Goal: Communication & Community: Answer question/provide support

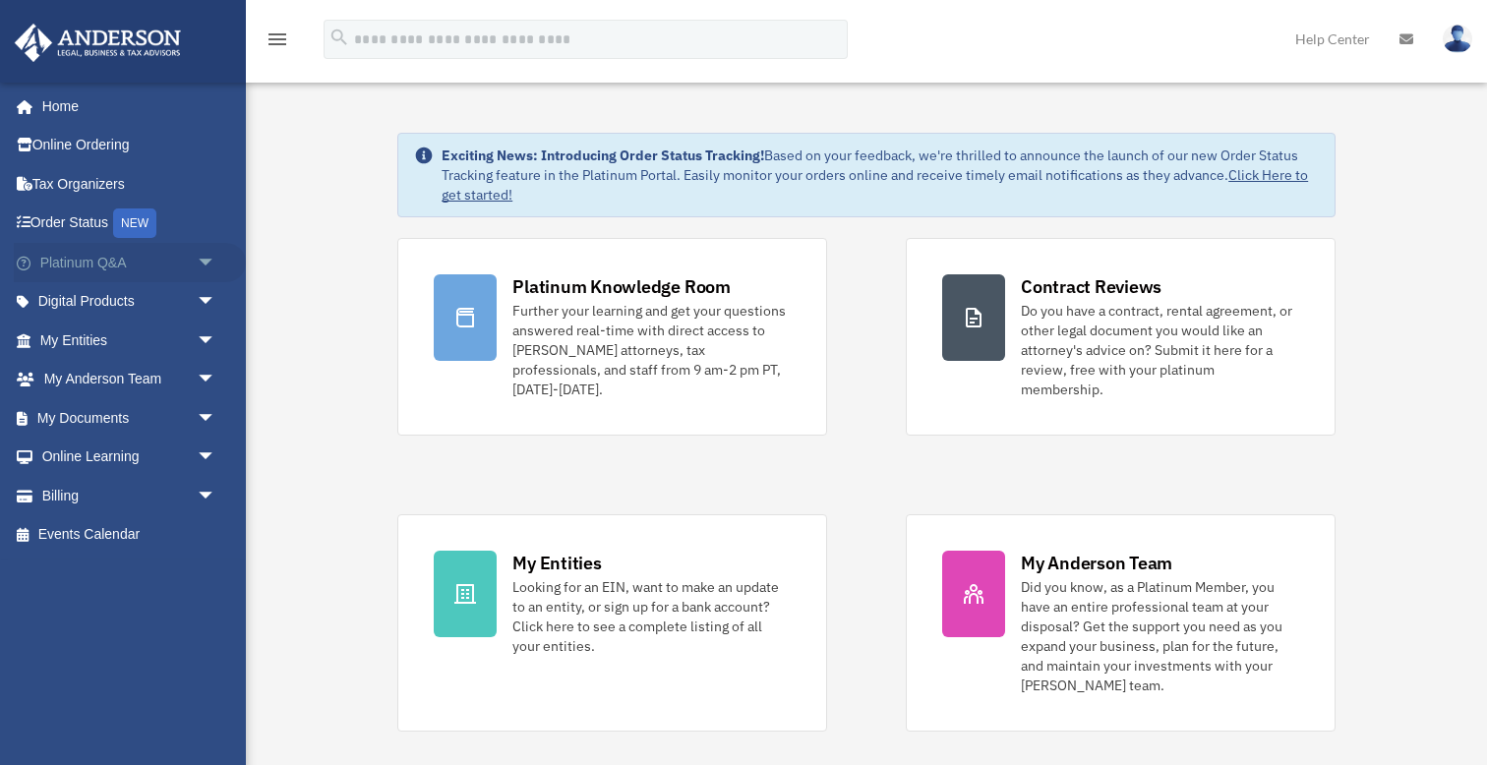
click at [207, 260] on span "arrow_drop_down" at bounding box center [216, 263] width 39 height 40
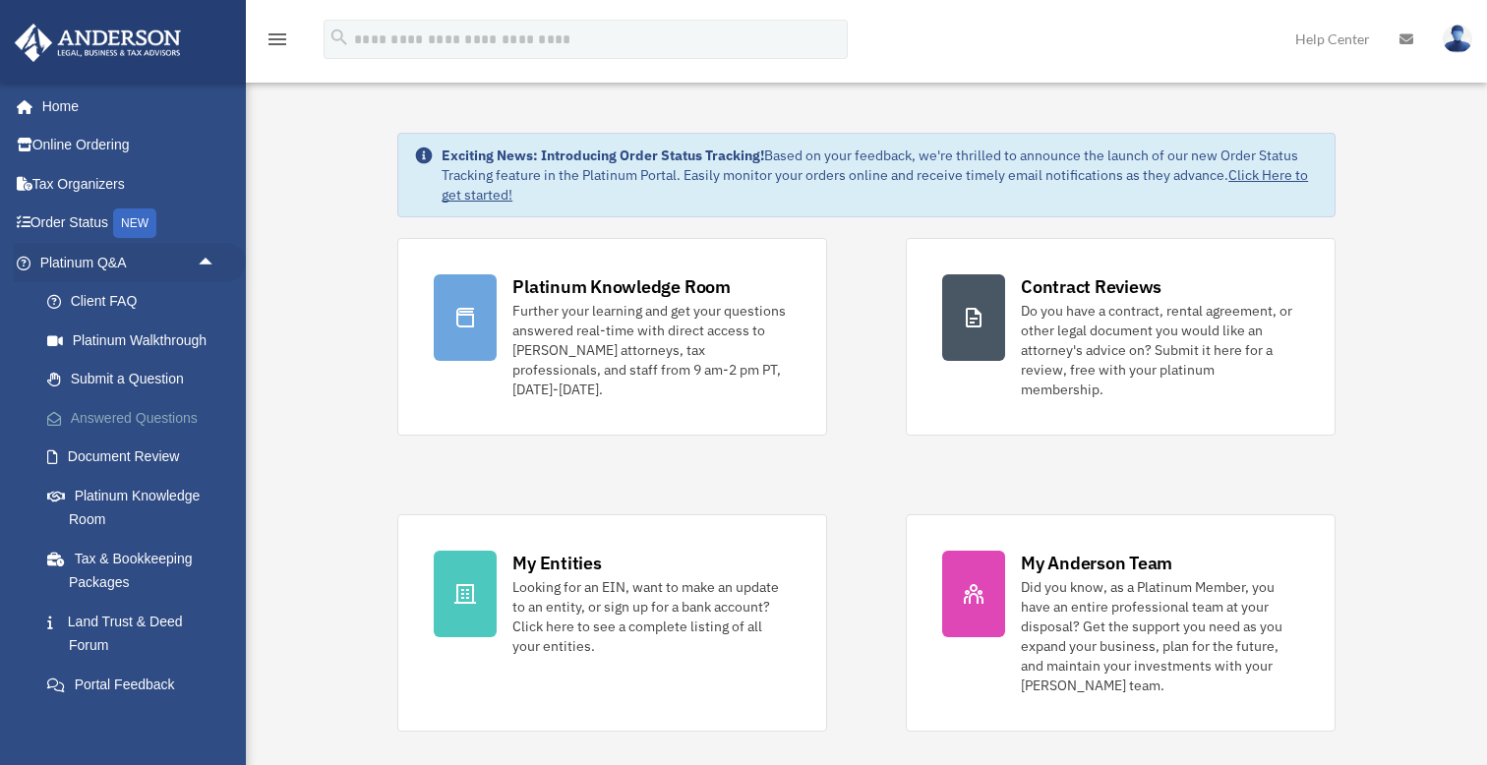
click at [175, 409] on link "Answered Questions" at bounding box center [137, 417] width 218 height 39
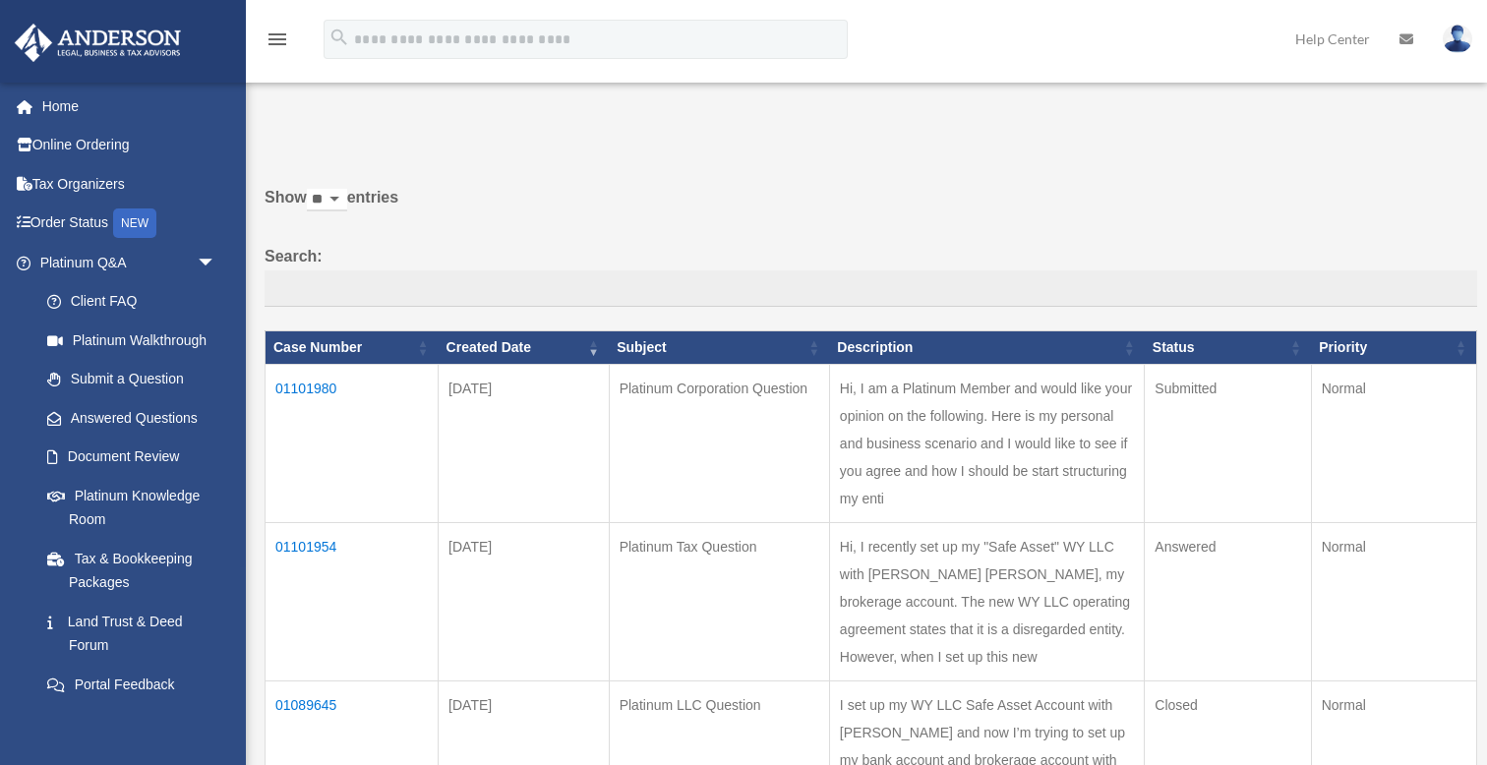
click at [306, 523] on td "01101954" at bounding box center [351, 602] width 173 height 158
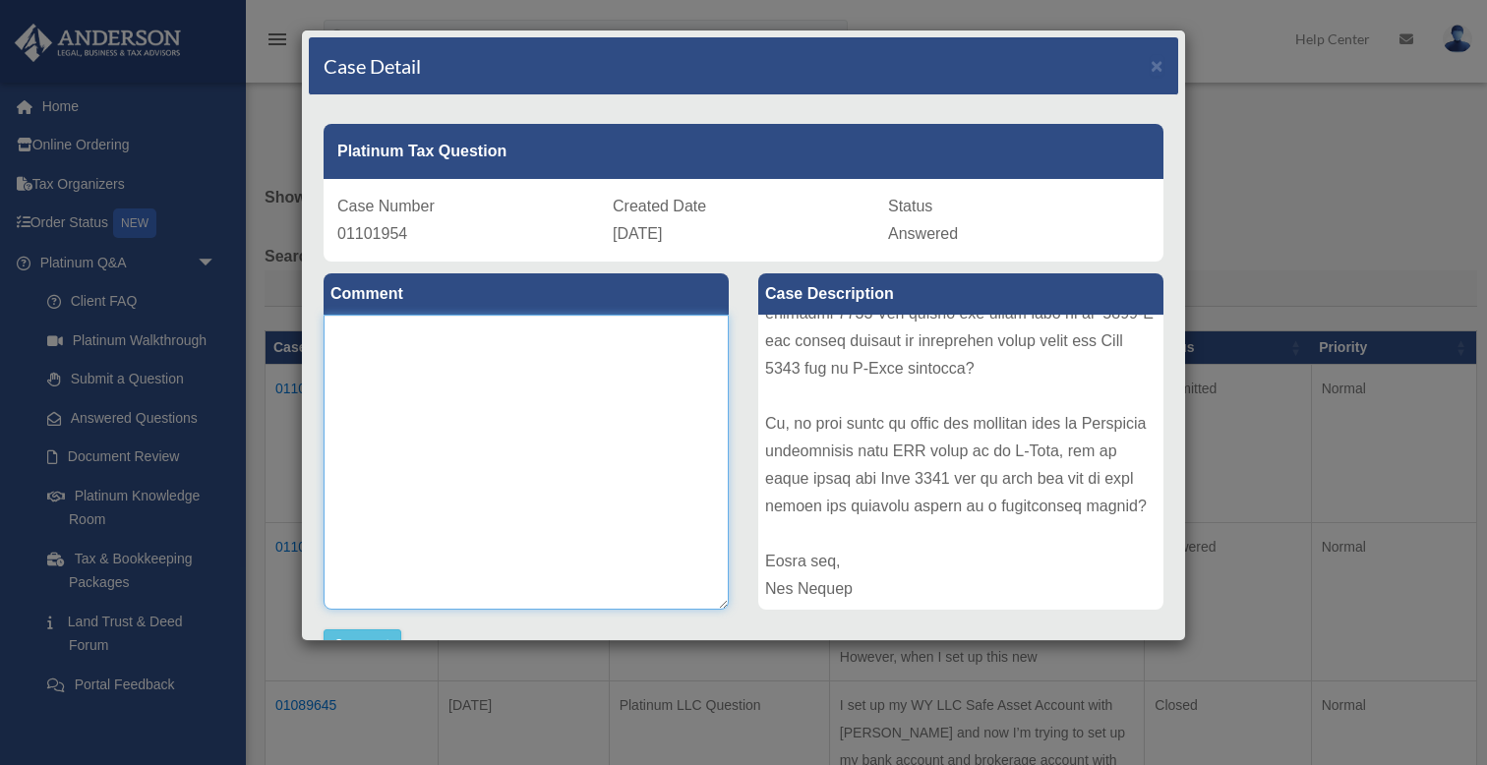
click at [479, 345] on textarea at bounding box center [525, 462] width 405 height 295
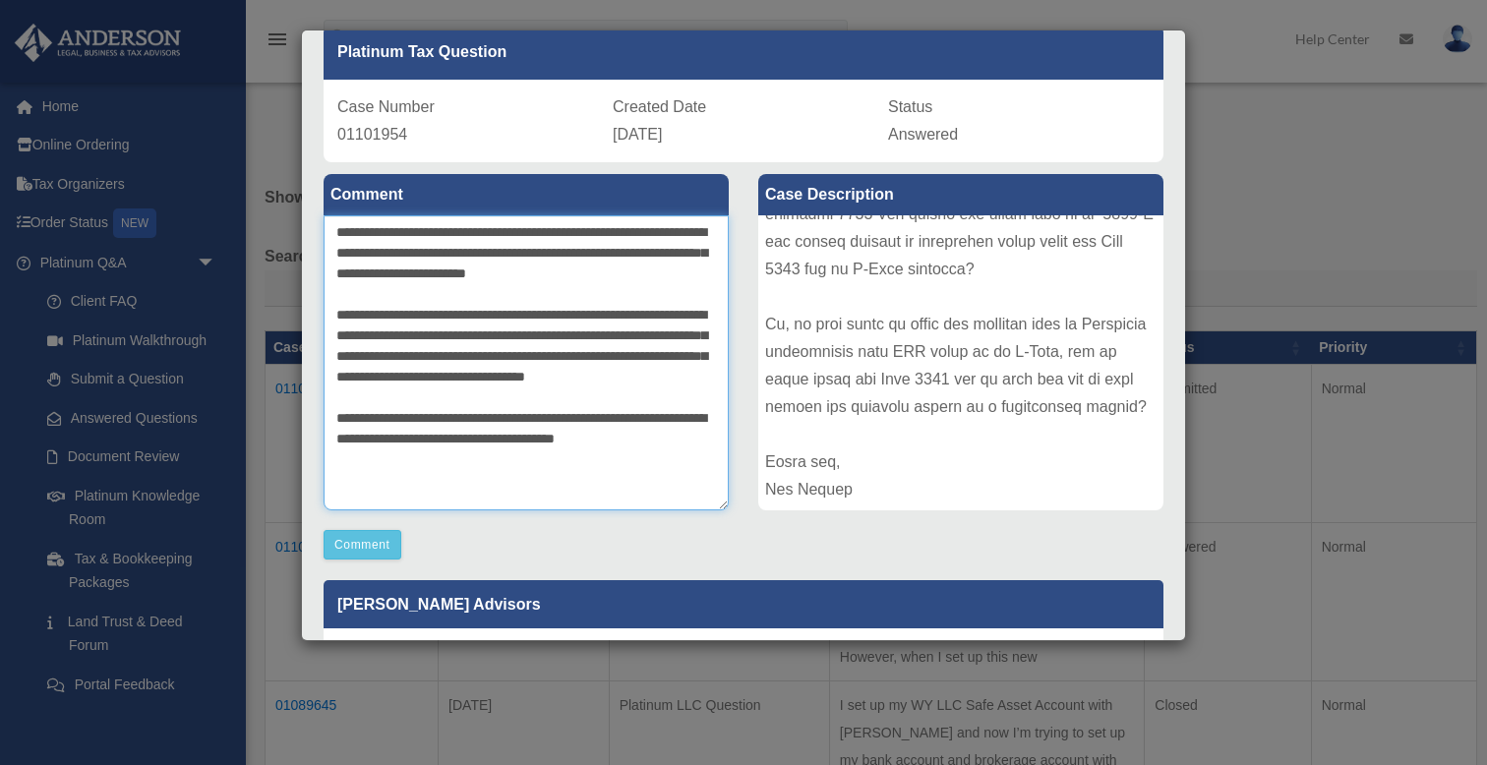
scroll to position [113, 0]
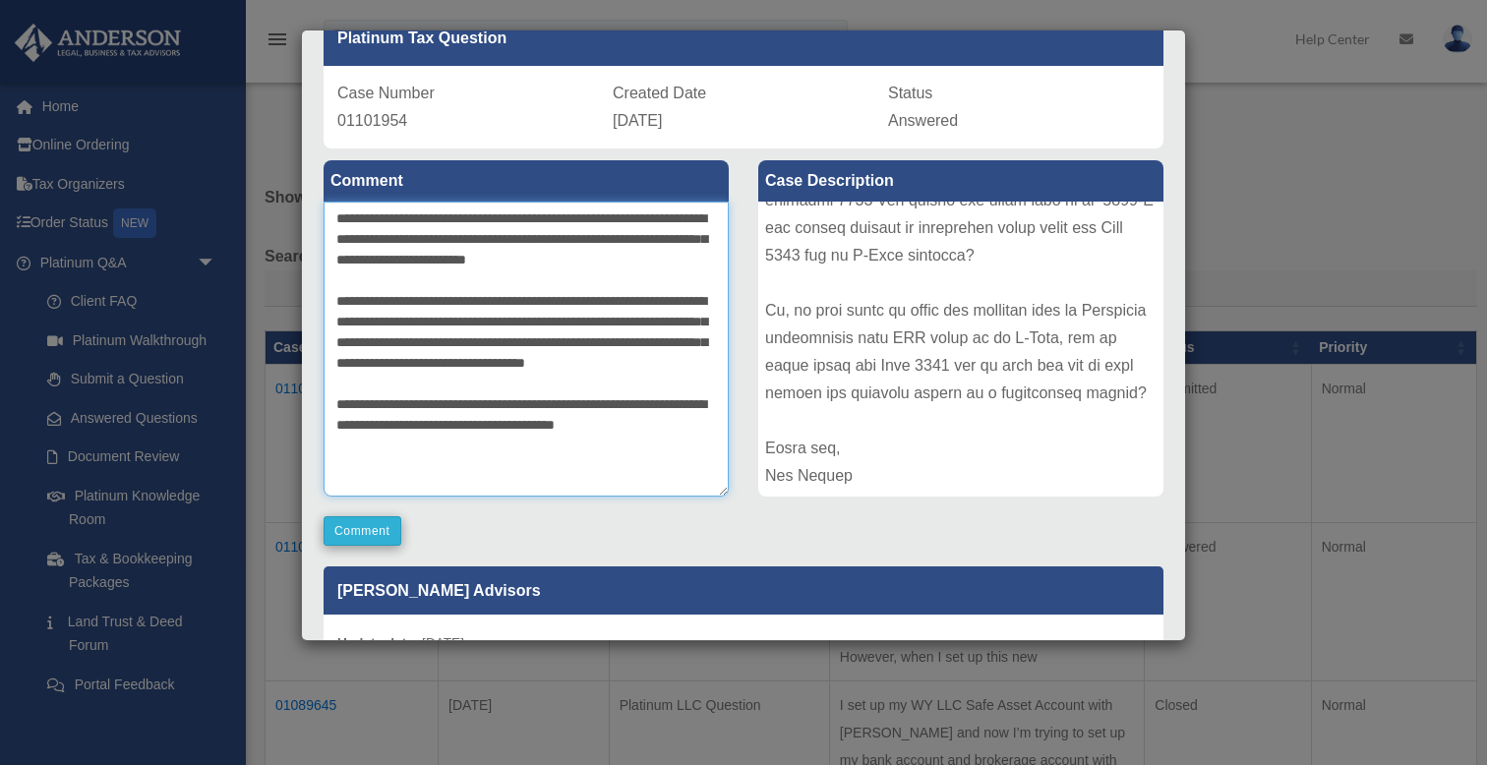
type textarea "**********"
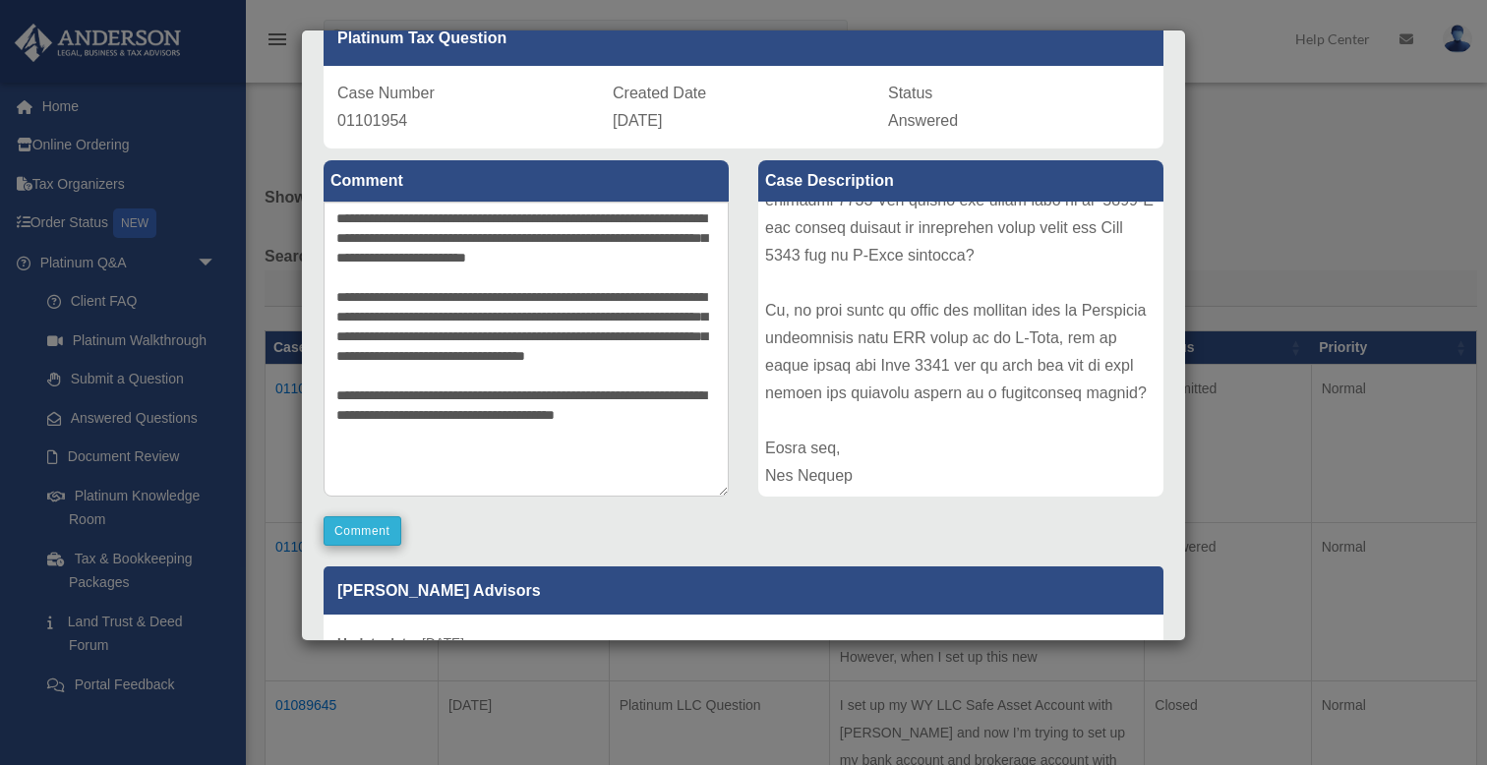
click at [361, 526] on button "Comment" at bounding box center [362, 530] width 78 height 29
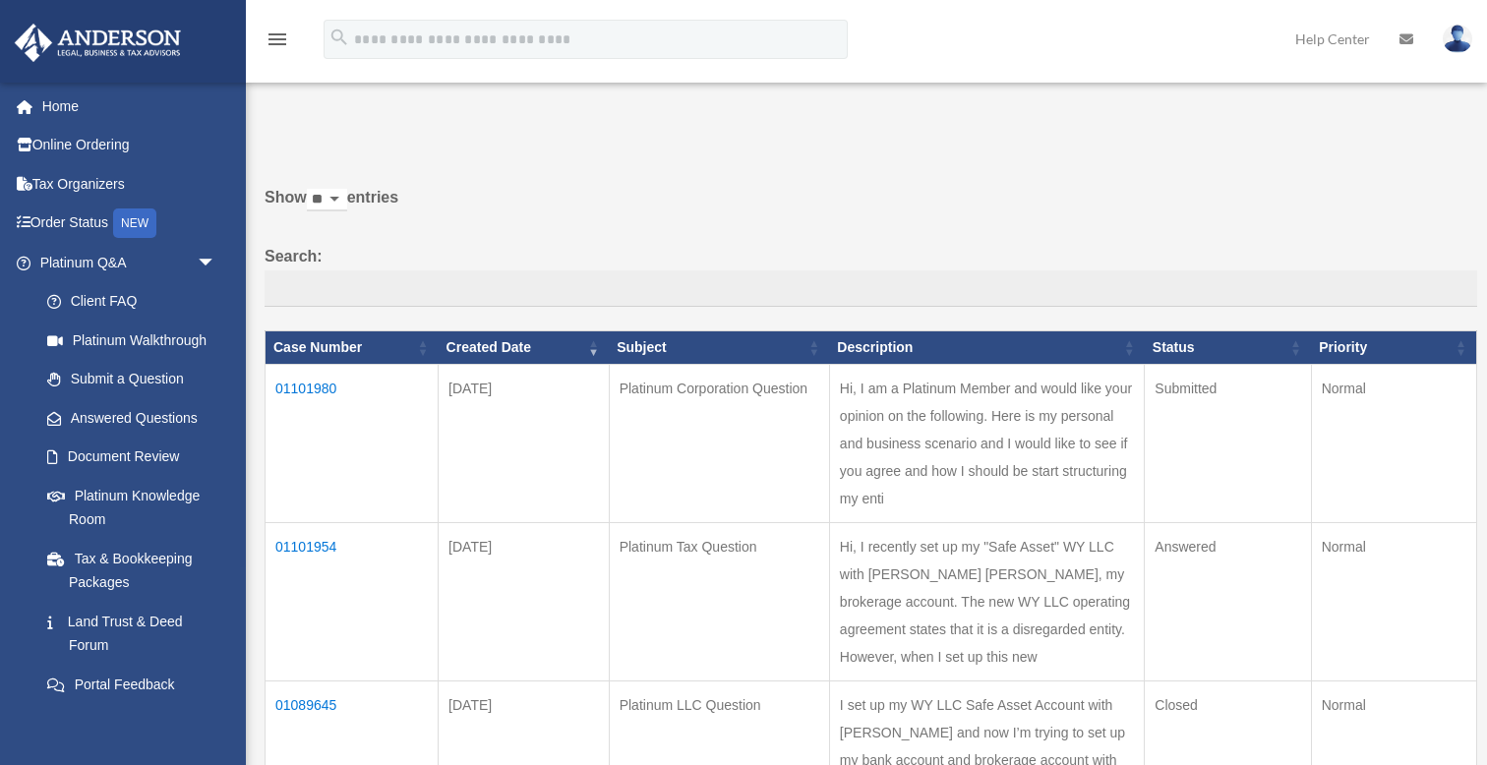
scroll to position [0, 0]
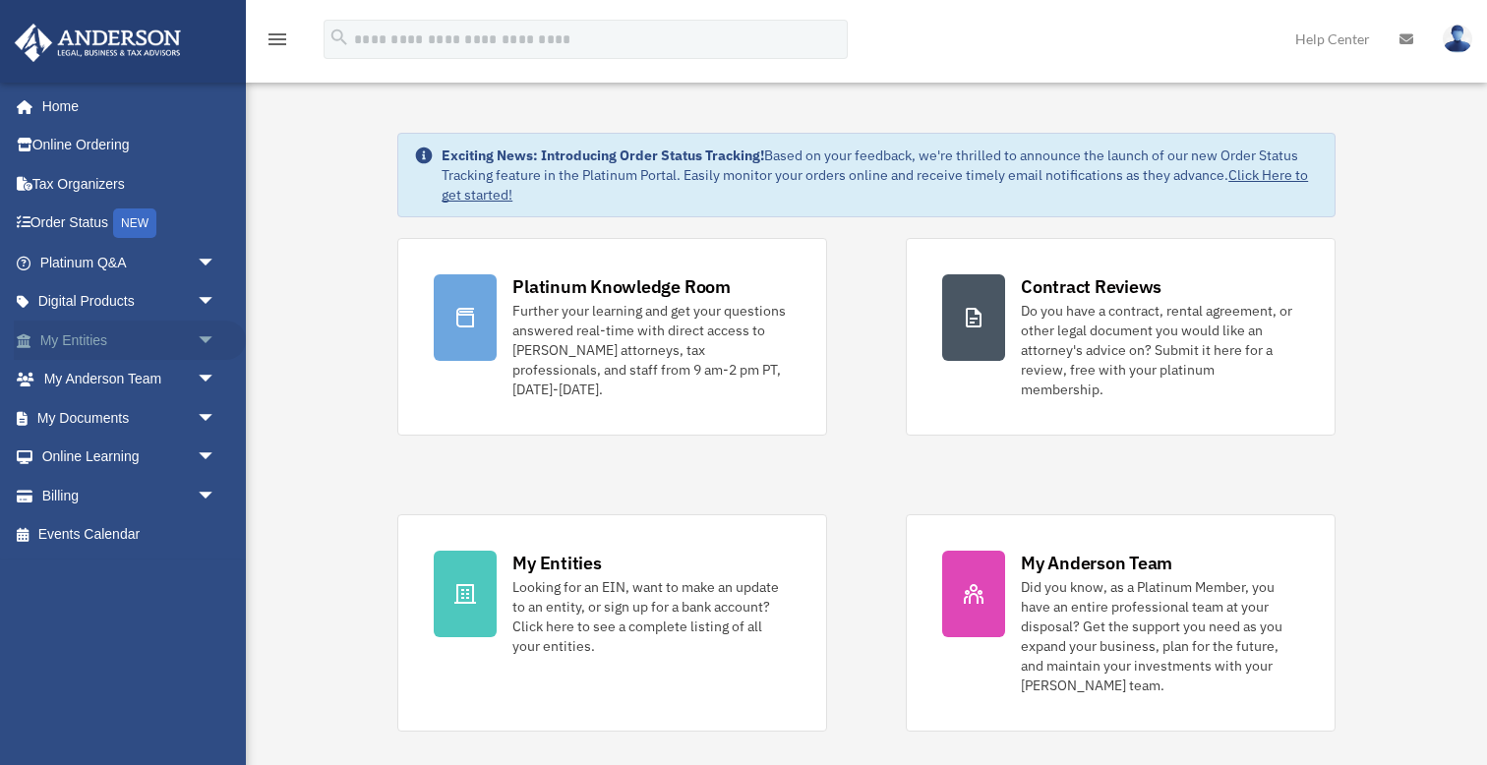
click at [206, 339] on span "arrow_drop_down" at bounding box center [216, 341] width 39 height 40
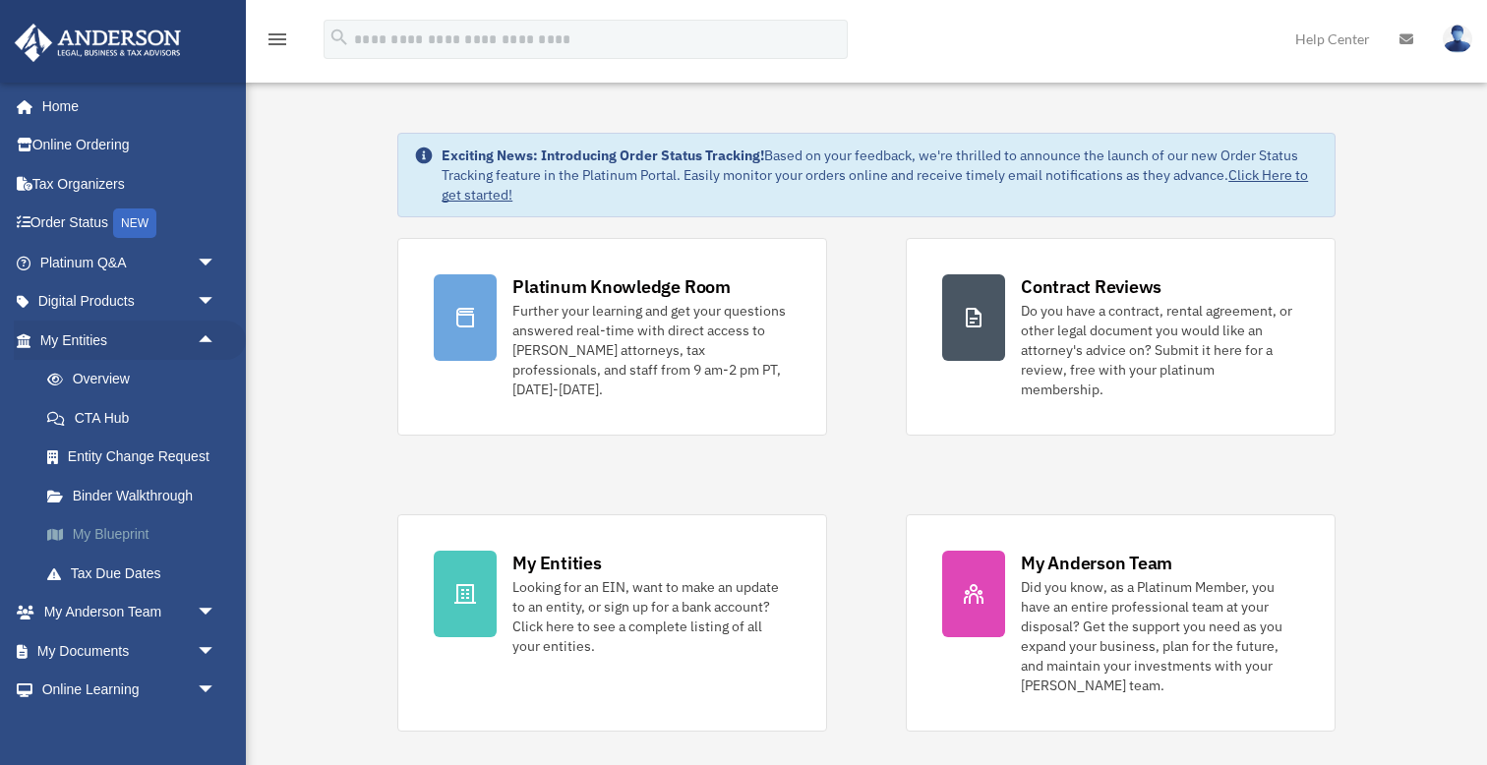
click at [122, 530] on link "My Blueprint" at bounding box center [137, 534] width 218 height 39
